Goal: Task Accomplishment & Management: Use online tool/utility

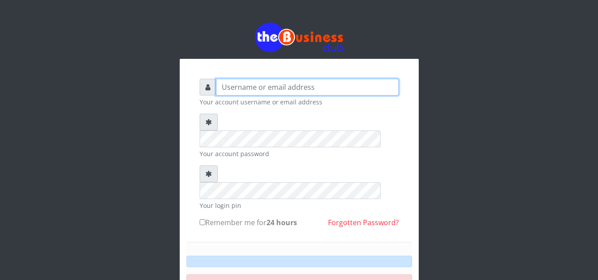
type input "[EMAIL_ADDRESS][DOMAIN_NAME]"
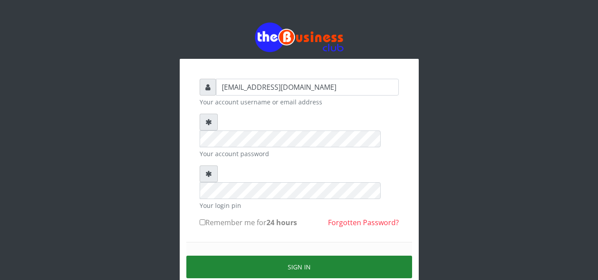
click at [297, 256] on button "Sign in" at bounding box center [299, 267] width 226 height 23
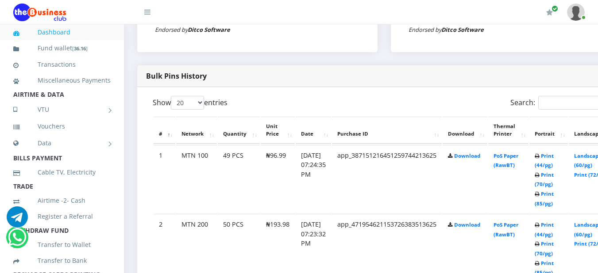
scroll to position [442, 0]
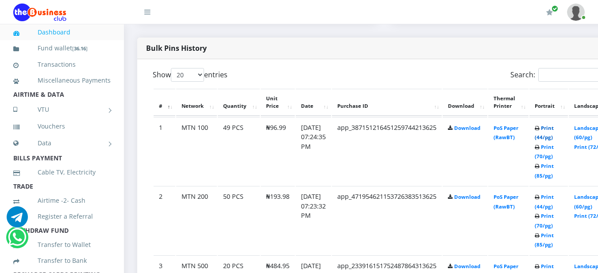
click at [554, 132] on link "Print (44/pg)" at bounding box center [544, 133] width 19 height 16
click at [554, 201] on link "Print (44/pg)" at bounding box center [544, 202] width 19 height 16
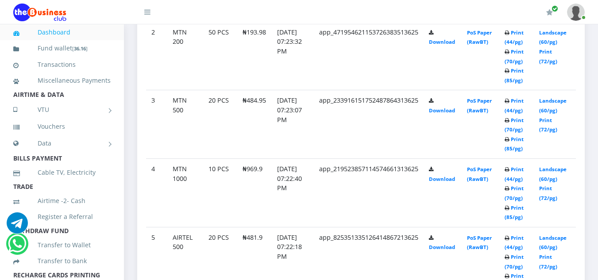
scroll to position [541, 0]
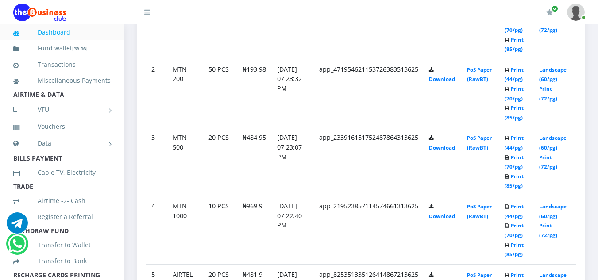
click at [520, 142] on td "Print (44/pg) Print (70/pg) Print (85/pg)" at bounding box center [516, 161] width 35 height 69
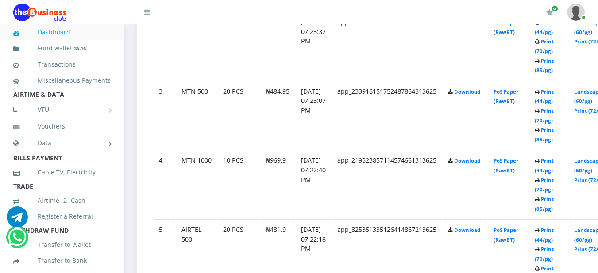
scroll to position [619, 0]
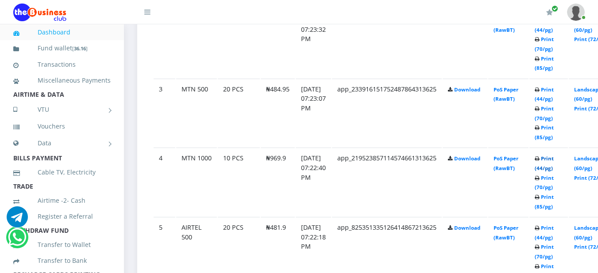
click at [554, 159] on link "Print (44/pg)" at bounding box center [544, 163] width 19 height 16
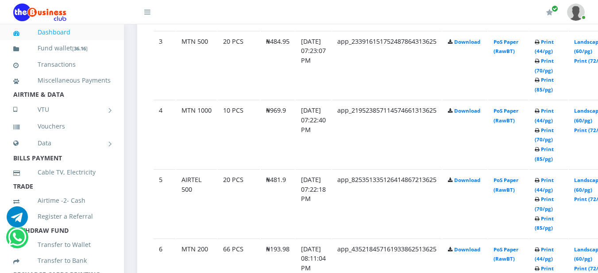
scroll to position [679, 0]
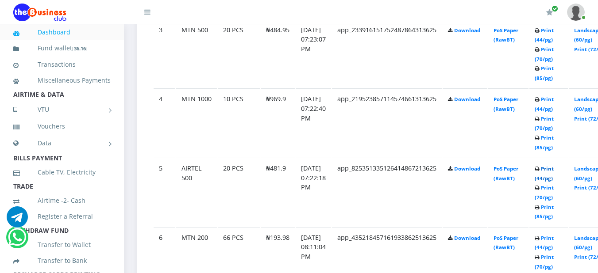
click at [554, 172] on link "Print (44/pg)" at bounding box center [544, 173] width 19 height 16
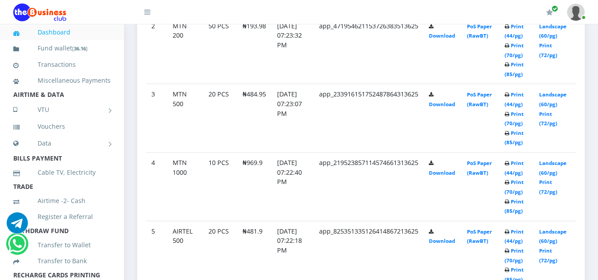
scroll to position [581, 0]
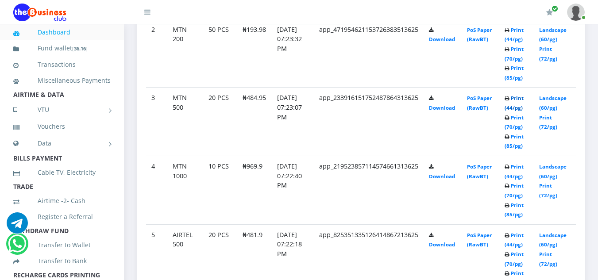
click at [522, 99] on link "Print (44/pg)" at bounding box center [513, 103] width 19 height 16
